Goal: Task Accomplishment & Management: Manage account settings

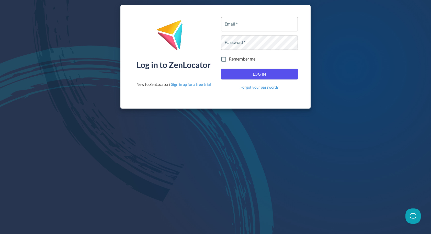
type input "[EMAIL_ADDRESS][DOMAIN_NAME]"
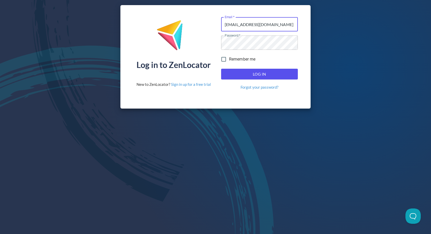
click at [262, 76] on span "Log In" at bounding box center [259, 74] width 65 height 7
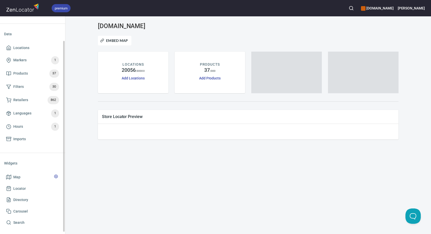
scroll to position [30, 0]
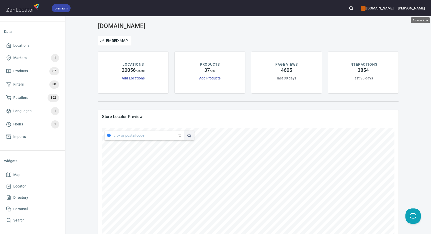
click at [420, 8] on h6 "[PERSON_NAME]" at bounding box center [411, 8] width 27 height 6
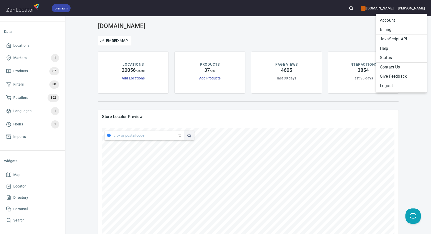
click at [394, 18] on li "Account" at bounding box center [401, 20] width 51 height 9
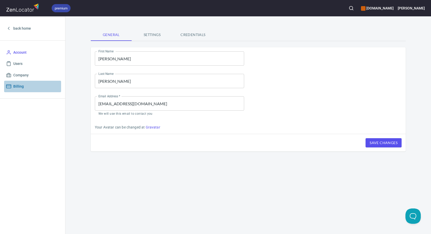
click at [24, 87] on span "Billing" at bounding box center [32, 86] width 53 height 6
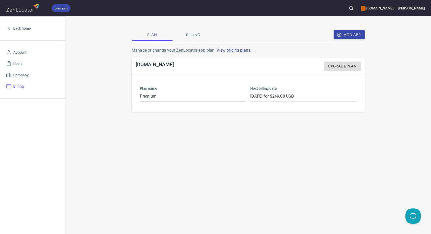
click at [194, 36] on span "Billing" at bounding box center [193, 35] width 35 height 6
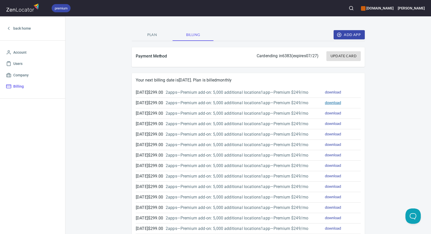
click at [328, 105] on link "download" at bounding box center [333, 102] width 16 height 5
